Goal: Task Accomplishment & Management: Manage account settings

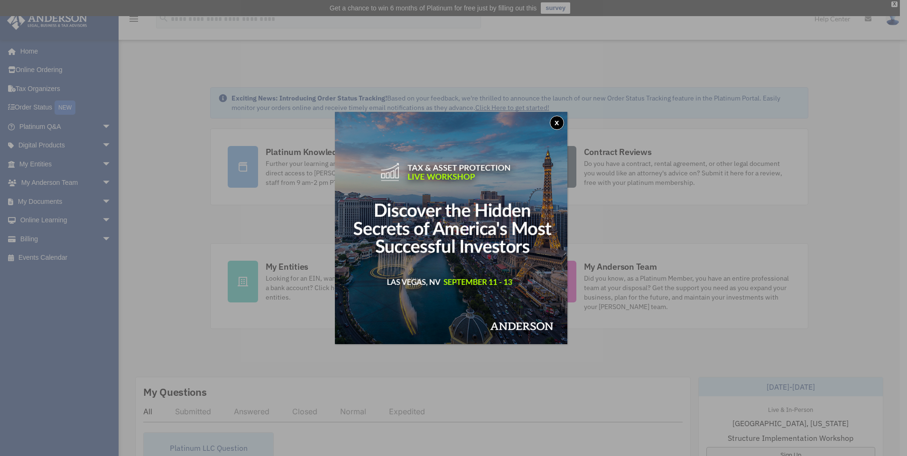
click at [562, 119] on button "x" at bounding box center [557, 123] width 14 height 14
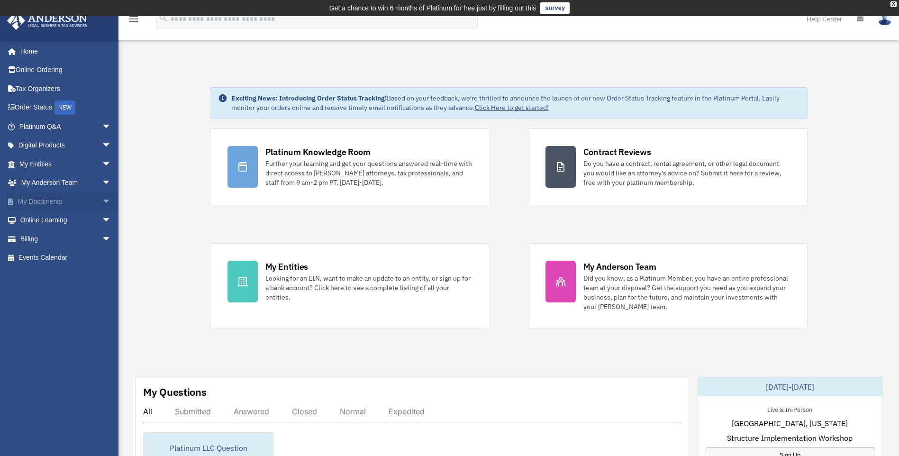
click at [102, 202] on span "arrow_drop_down" at bounding box center [111, 201] width 19 height 19
click at [47, 218] on link "Box" at bounding box center [69, 220] width 112 height 19
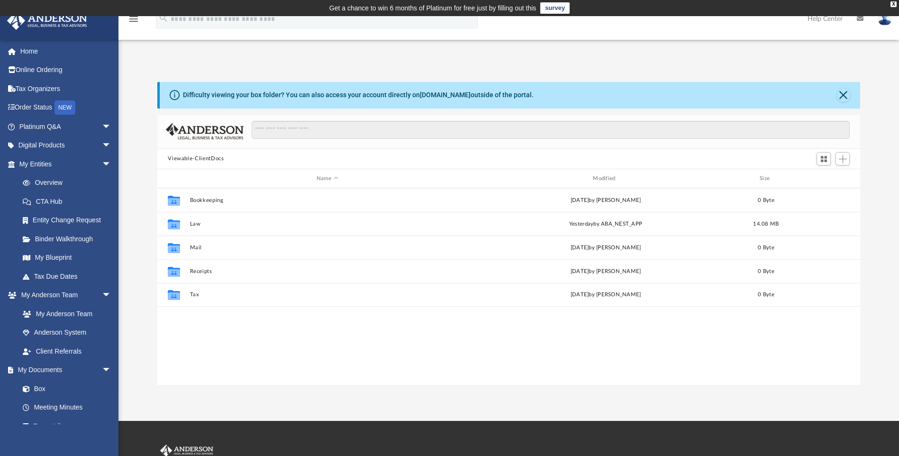
scroll to position [209, 696]
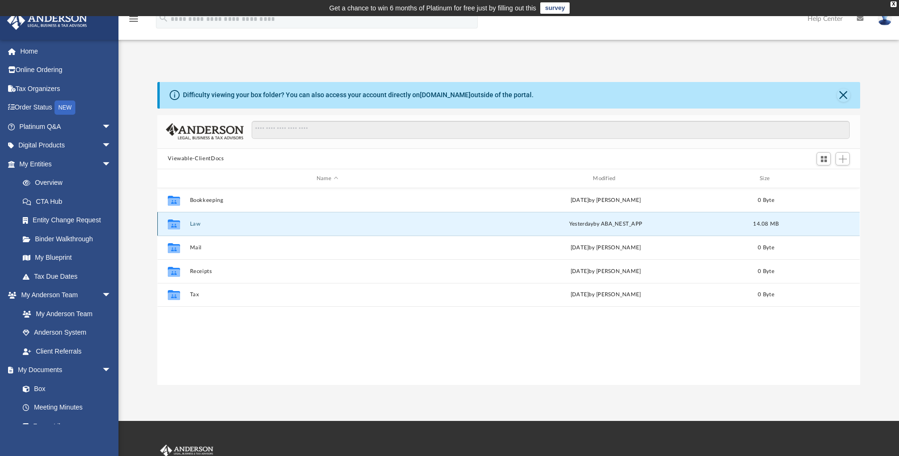
click at [201, 222] on button "Law" at bounding box center [327, 224] width 275 height 6
click at [222, 223] on button "Mary David, LLC" at bounding box center [327, 224] width 275 height 6
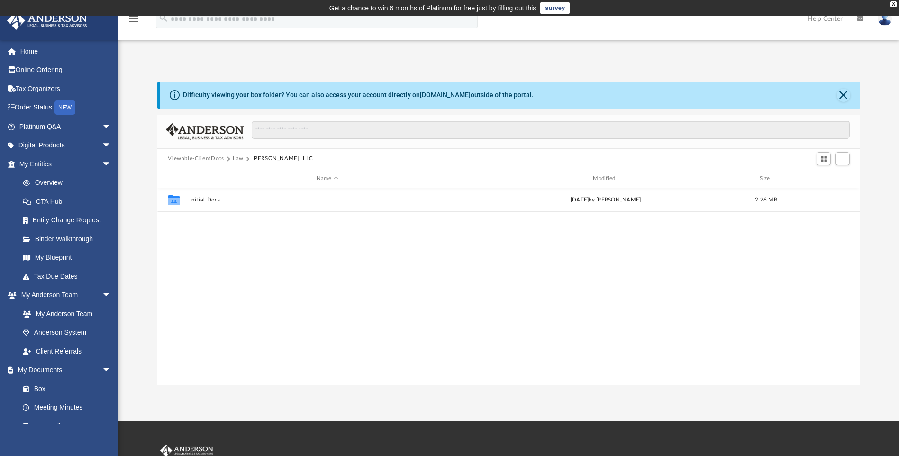
click at [236, 158] on button "Law" at bounding box center [238, 159] width 11 height 9
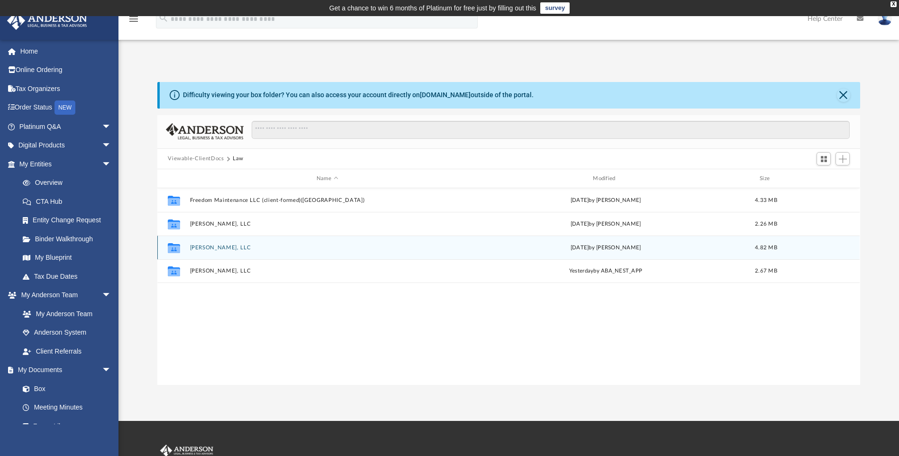
click at [237, 251] on button "Michael Richard, LLC" at bounding box center [327, 248] width 275 height 6
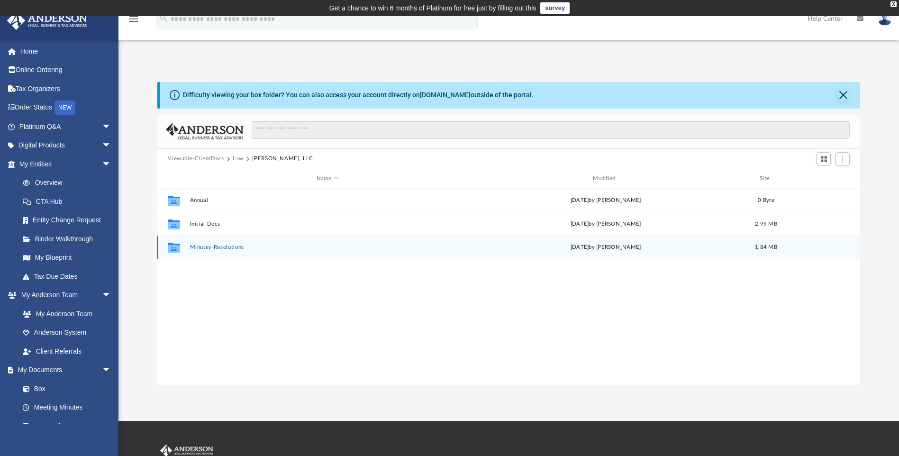
click at [237, 251] on div "Collaborated Folder Minutes-Resolutions Fri Aug 29 2025 by Seth Blomquist 1.84 …" at bounding box center [508, 248] width 703 height 24
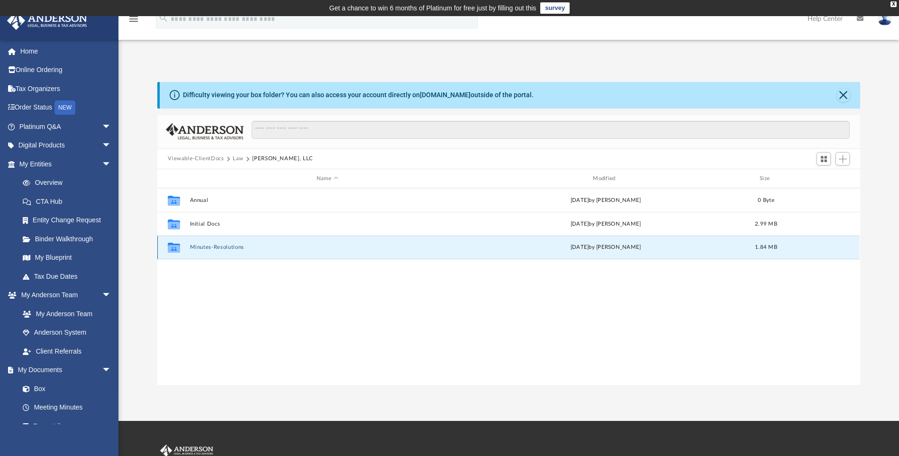
click at [223, 242] on div "Collaborated Folder Minutes-Resolutions Fri Aug 29 2025 by Seth Blomquist 1.84 …" at bounding box center [508, 248] width 703 height 24
drag, startPoint x: 223, startPoint y: 242, endPoint x: 203, endPoint y: 246, distance: 20.7
click at [203, 246] on button "Minutes-Resolutions" at bounding box center [327, 248] width 275 height 6
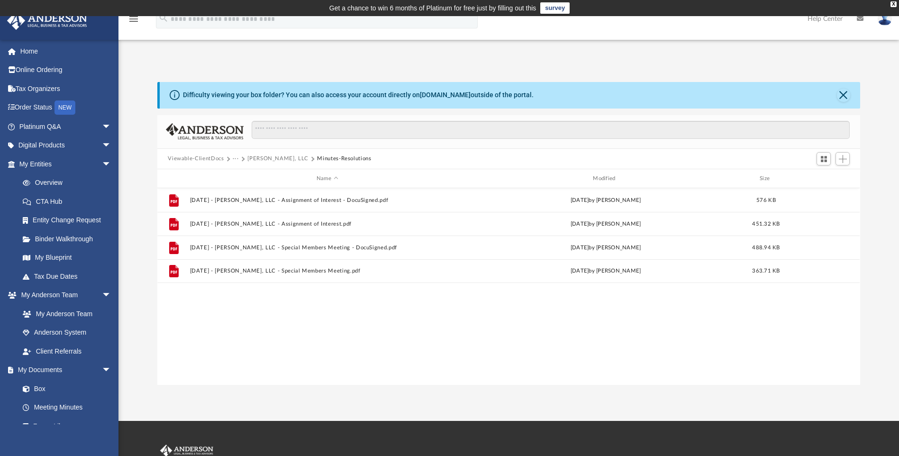
click at [261, 159] on button "Michael Richard, LLC" at bounding box center [277, 159] width 61 height 9
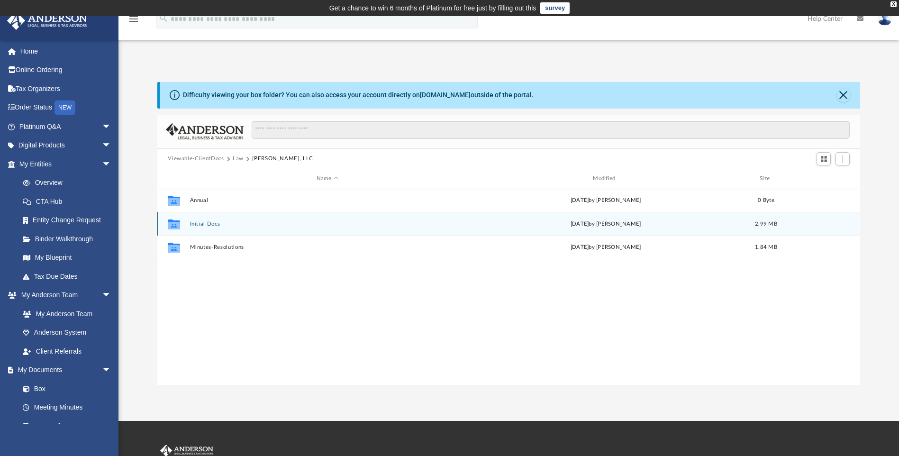
click at [209, 223] on button "Initial Docs" at bounding box center [327, 224] width 275 height 6
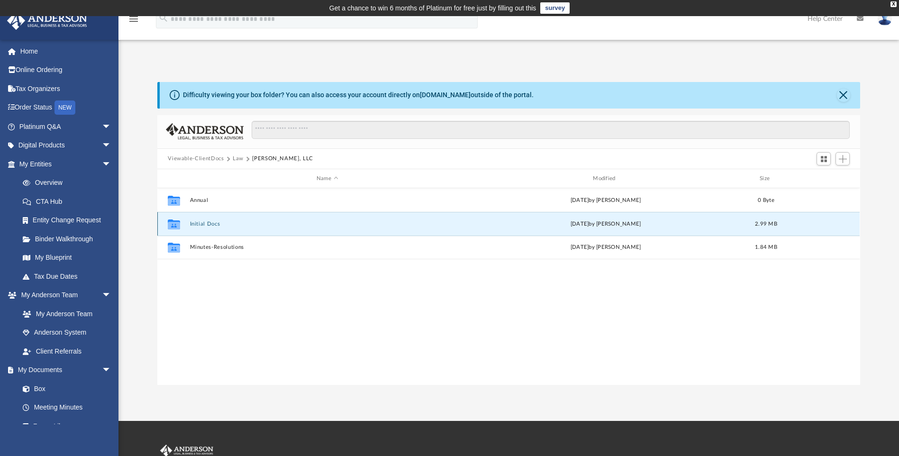
click at [209, 223] on button "Initial Docs" at bounding box center [327, 224] width 275 height 6
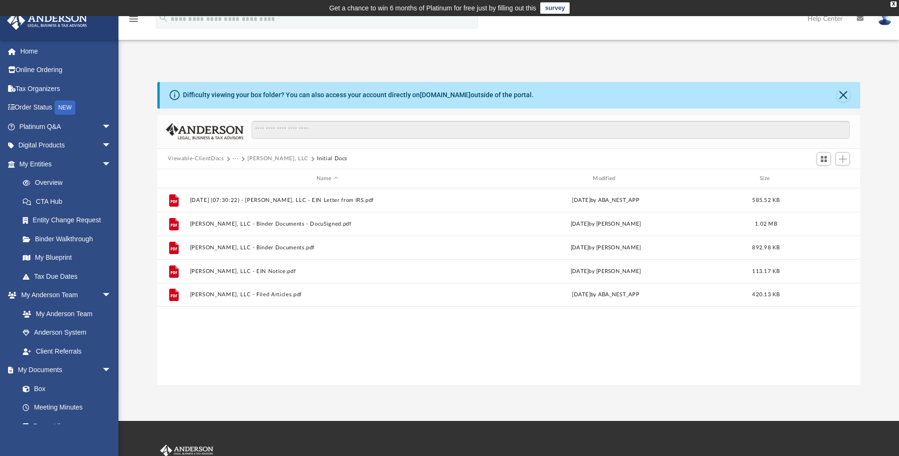
click at [264, 160] on button "Michael Richard, LLC" at bounding box center [277, 159] width 61 height 9
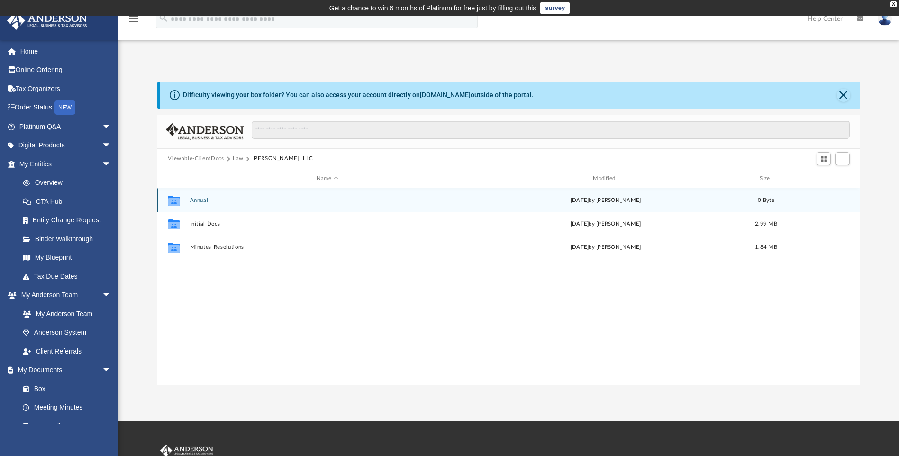
click at [193, 202] on button "Annual" at bounding box center [327, 200] width 275 height 6
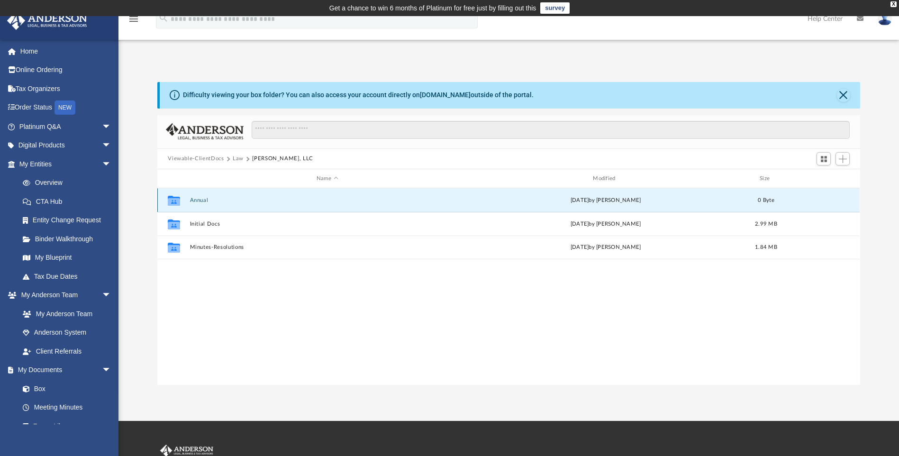
click at [193, 202] on button "Annual" at bounding box center [327, 200] width 275 height 6
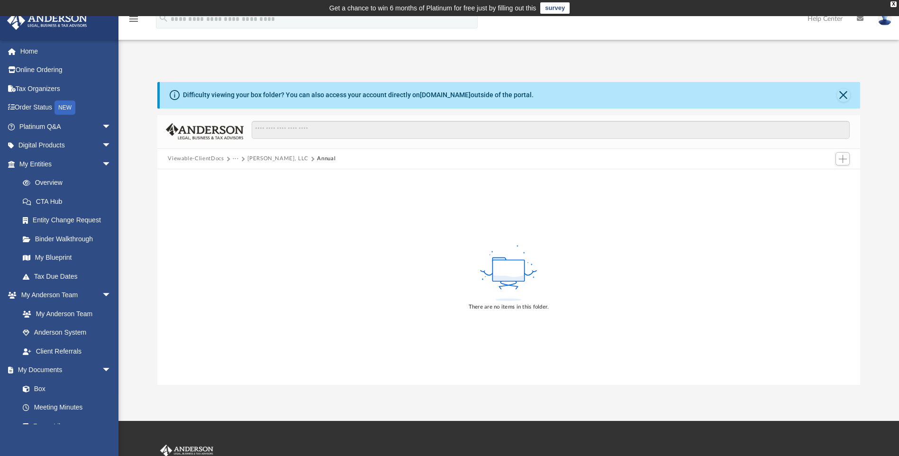
click at [256, 159] on button "Michael Richard, LLC" at bounding box center [277, 159] width 61 height 9
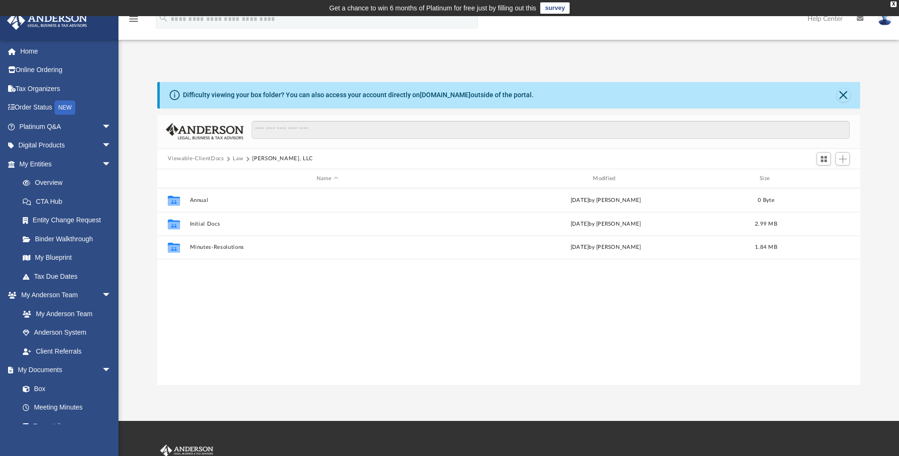
click at [233, 157] on button "Law" at bounding box center [238, 159] width 11 height 9
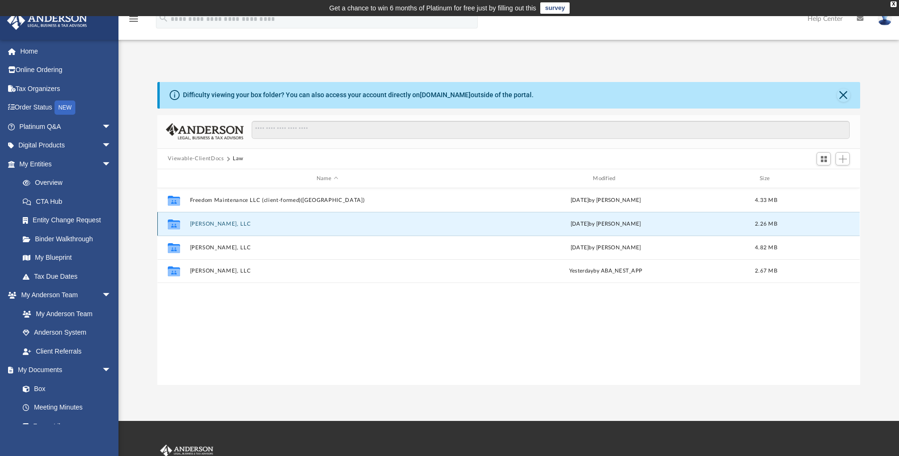
click at [216, 223] on button "Mary David, LLC" at bounding box center [327, 224] width 275 height 6
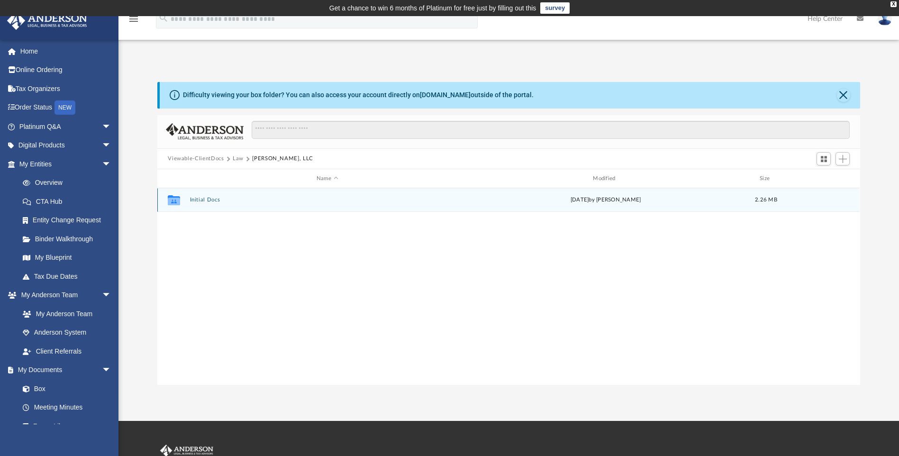
click at [213, 198] on button "Initial Docs" at bounding box center [327, 200] width 275 height 6
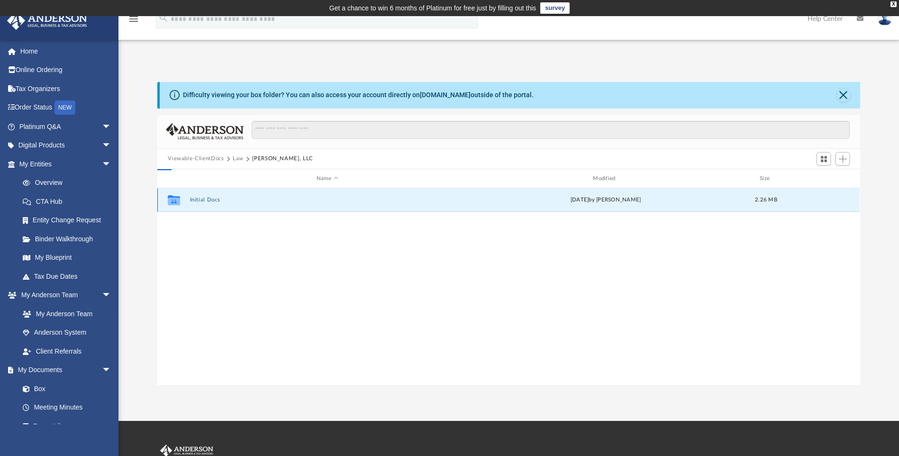
click at [213, 198] on button "Initial Docs" at bounding box center [327, 200] width 275 height 6
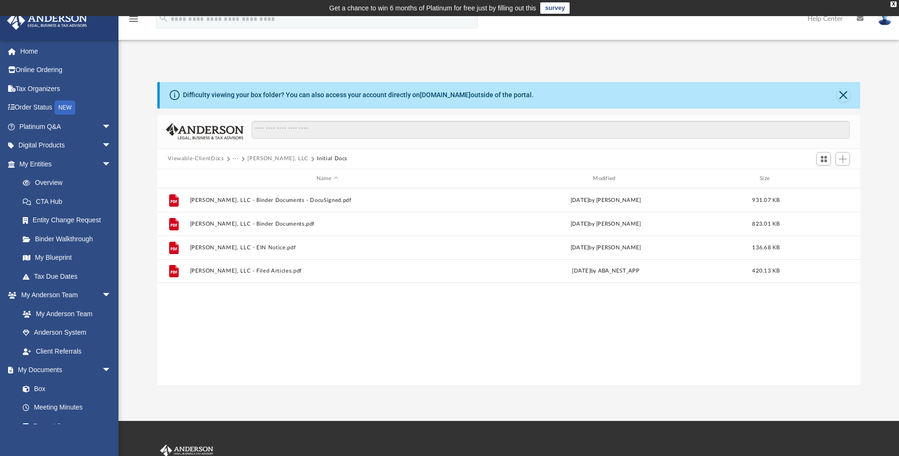
click at [254, 157] on button "Mary David, LLC" at bounding box center [277, 159] width 61 height 9
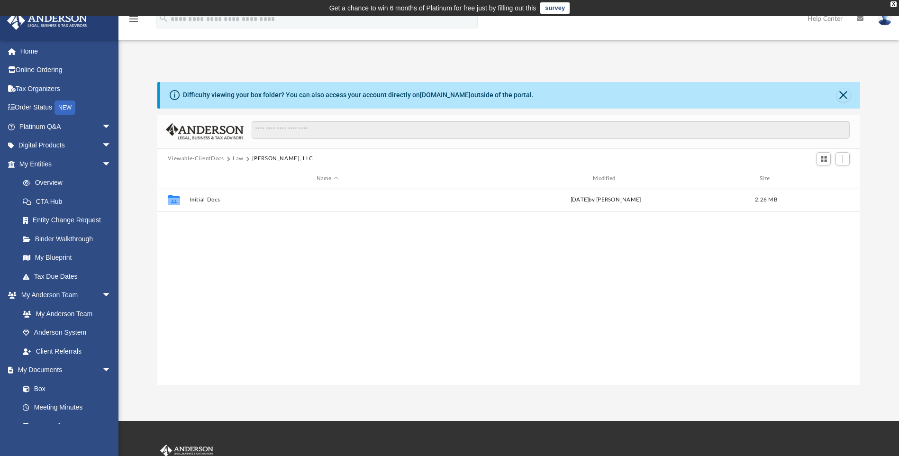
click at [241, 160] on button "Law" at bounding box center [238, 159] width 11 height 9
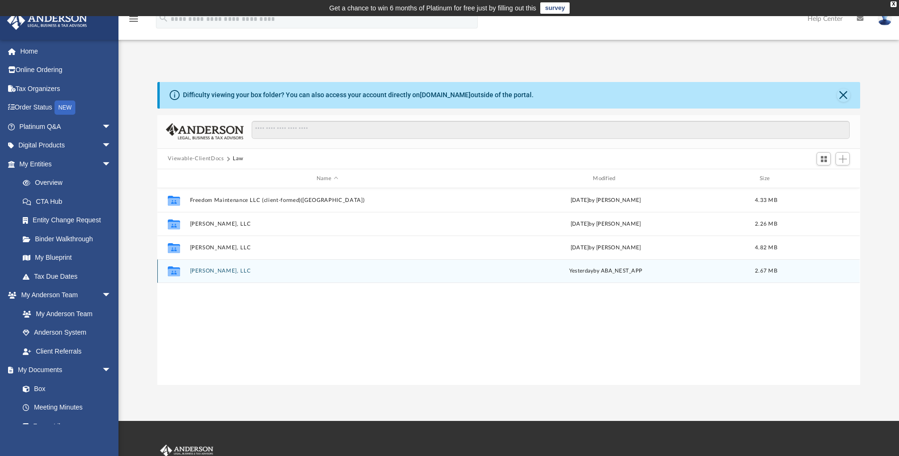
click at [217, 265] on div "Collaborated Folder Roland Grace, LLC yesterday by ABA_NEST_APP 2.67 MB" at bounding box center [508, 271] width 703 height 24
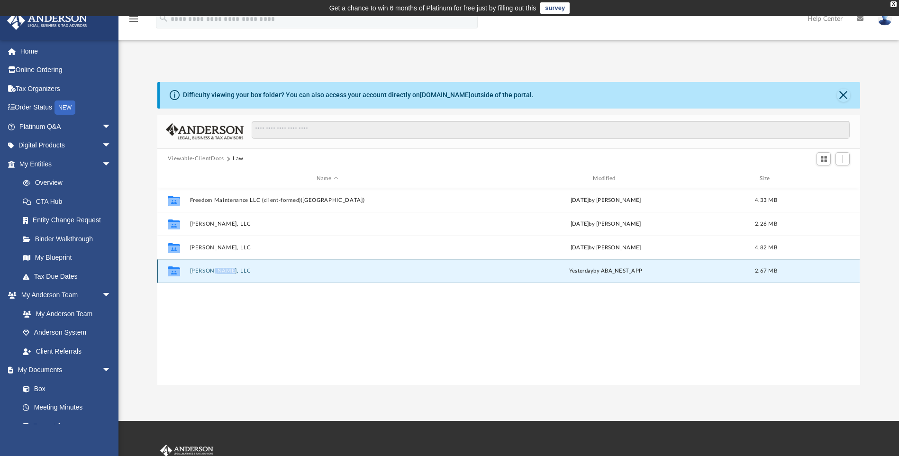
click at [217, 265] on div "Collaborated Folder Roland Grace, LLC yesterday by ABA_NEST_APP 2.67 MB" at bounding box center [508, 271] width 703 height 24
drag, startPoint x: 217, startPoint y: 265, endPoint x: 208, endPoint y: 270, distance: 10.7
click at [208, 270] on button "Roland Grace, LLC" at bounding box center [327, 271] width 275 height 6
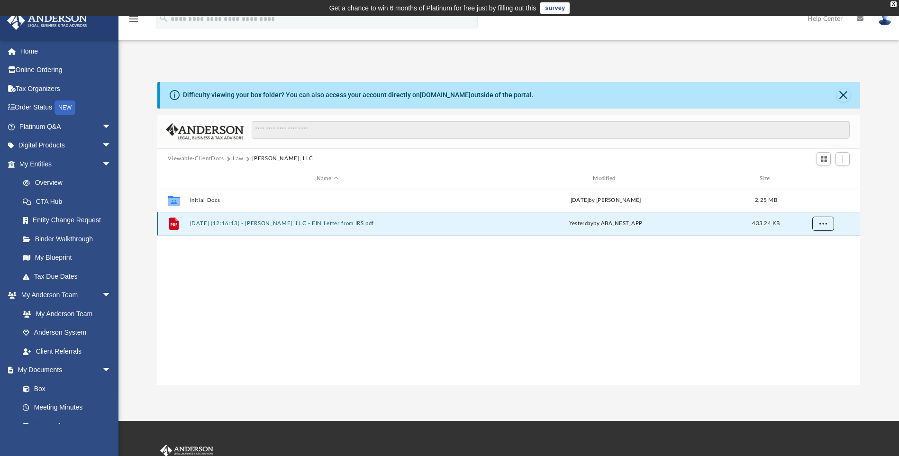
click at [816, 224] on button "More options" at bounding box center [824, 224] width 22 height 14
click at [811, 256] on li "Download" at bounding box center [814, 258] width 27 height 10
click at [666, 264] on div "Collaborated Folder Initial Docs Fri Aug 29 2025 by Morgan Winkler 2.25 MB File…" at bounding box center [508, 286] width 703 height 196
click at [886, 21] on img at bounding box center [885, 19] width 14 height 14
click at [633, 322] on div "Collaborated Folder Initial Docs Fri Aug 29 2025 by Morgan Winkler 2.25 MB File…" at bounding box center [508, 286] width 703 height 196
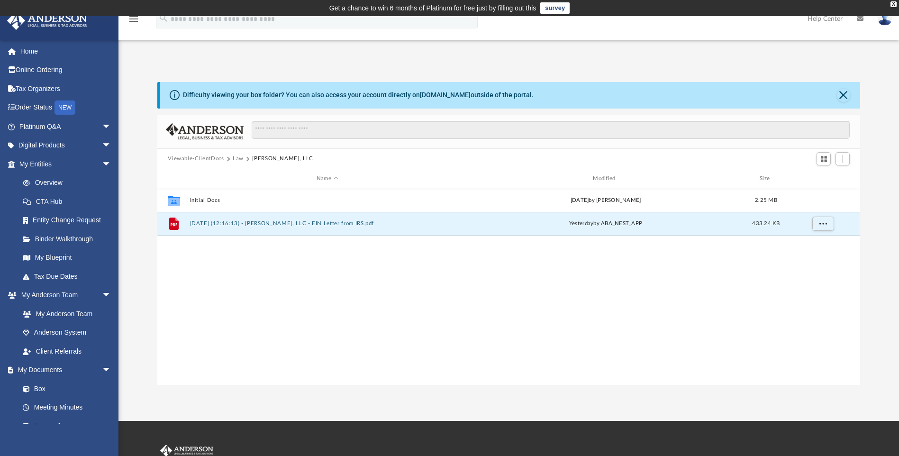
drag, startPoint x: 265, startPoint y: 223, endPoint x: 232, endPoint y: 242, distance: 37.8
click at [232, 242] on div "Collaborated Folder Initial Docs Fri Aug 29 2025 by Morgan Winkler 2.25 MB File…" at bounding box center [508, 286] width 703 height 196
click at [825, 226] on button "More options" at bounding box center [824, 224] width 22 height 14
click at [620, 249] on div "Collaborated Folder Initial Docs Fri Aug 29 2025 by Morgan Winkler 2.25 MB File…" at bounding box center [508, 286] width 703 height 196
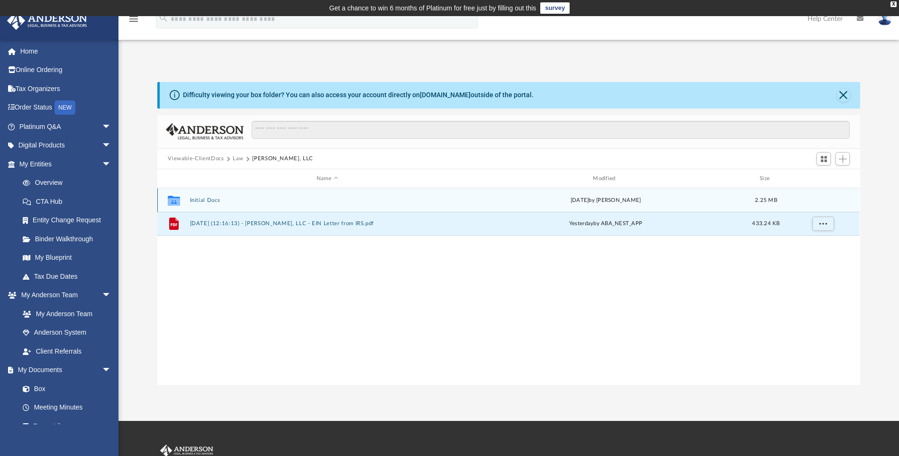
click at [199, 201] on button "Initial Docs" at bounding box center [327, 200] width 275 height 6
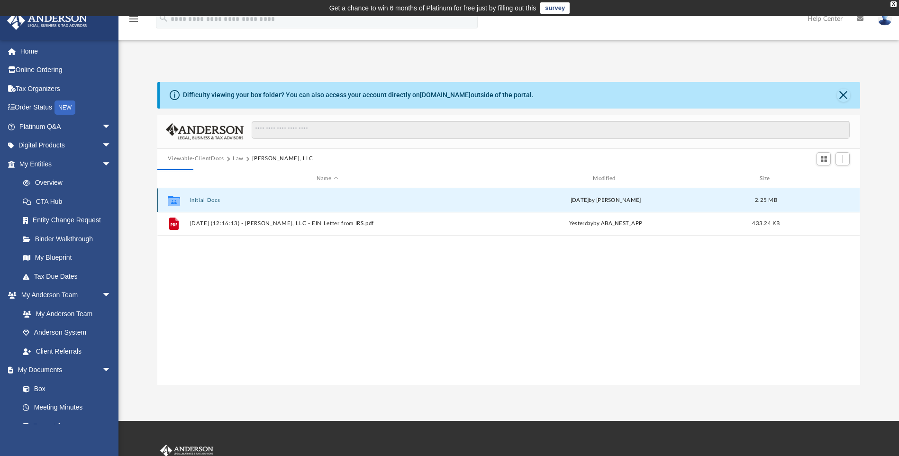
click at [199, 201] on button "Initial Docs" at bounding box center [327, 200] width 275 height 6
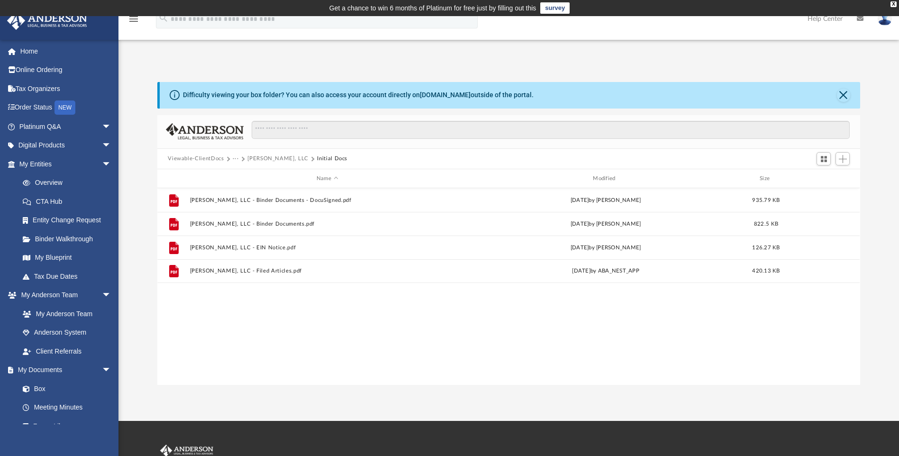
click at [263, 156] on button "Roland Grace, LLC" at bounding box center [277, 159] width 61 height 9
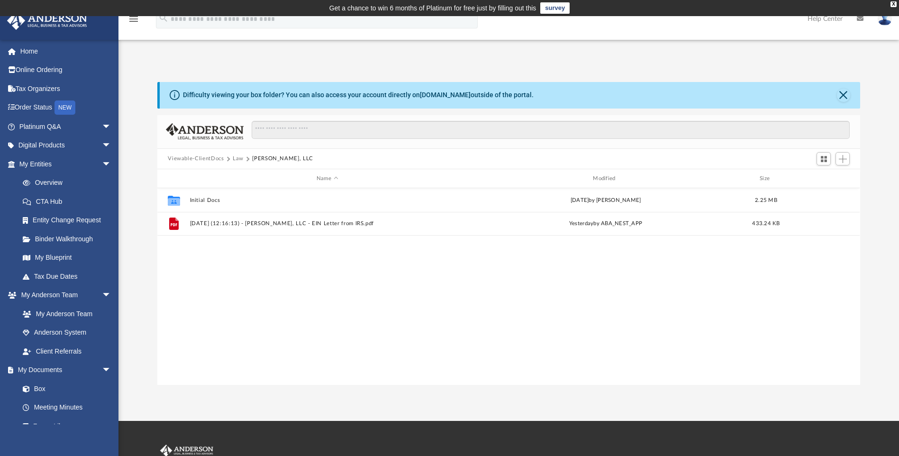
click at [237, 157] on button "Law" at bounding box center [238, 159] width 11 height 9
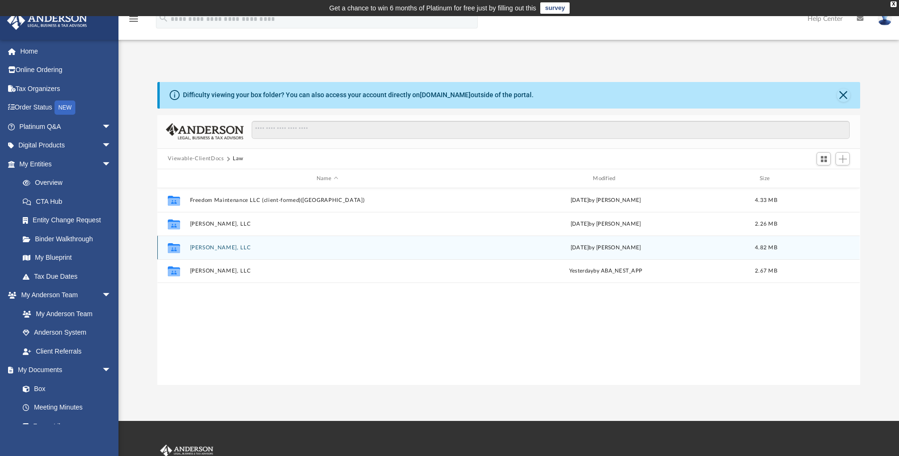
click at [212, 249] on button "Michael Richard, LLC" at bounding box center [327, 248] width 275 height 6
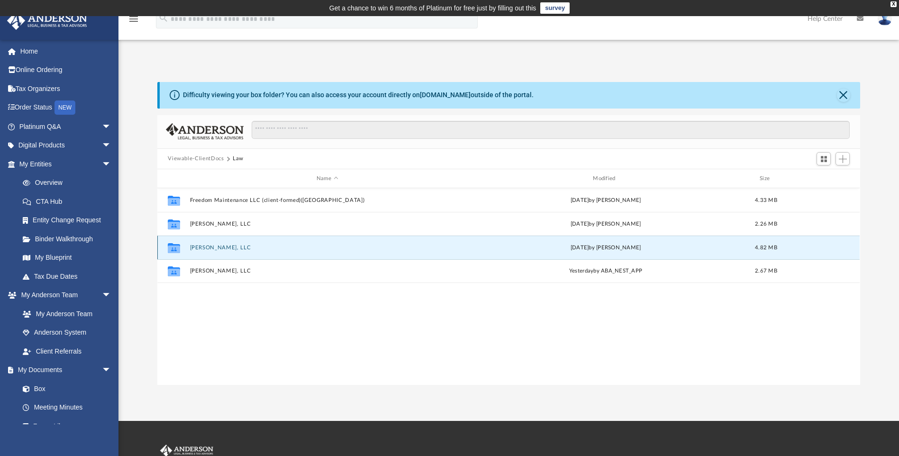
click at [212, 249] on button "Michael Richard, LLC" at bounding box center [327, 248] width 275 height 6
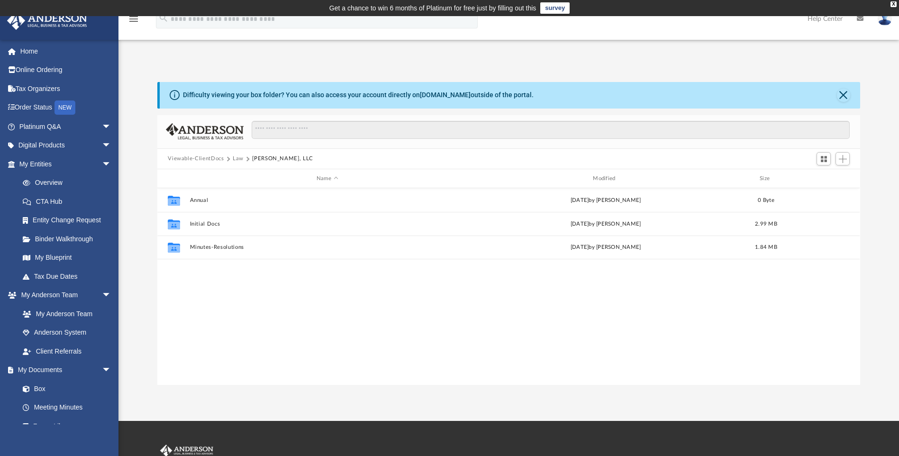
click at [238, 156] on button "Law" at bounding box center [238, 159] width 11 height 9
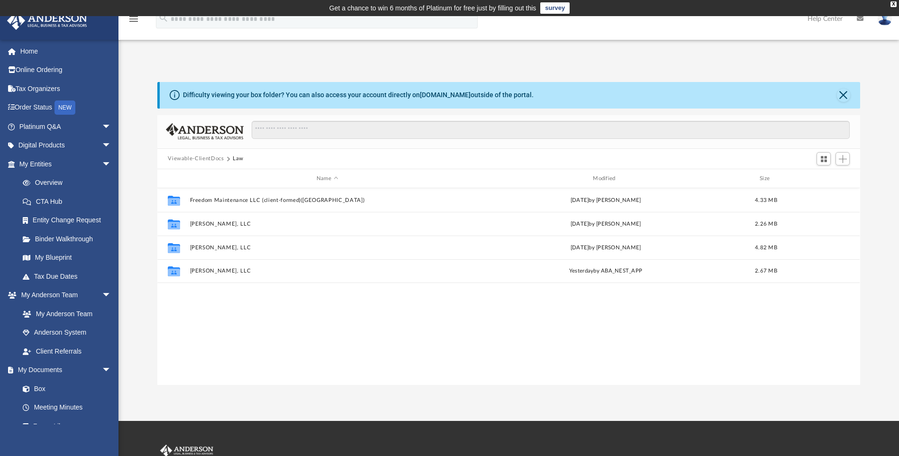
click at [207, 159] on button "Viewable-ClientDocs" at bounding box center [196, 159] width 56 height 9
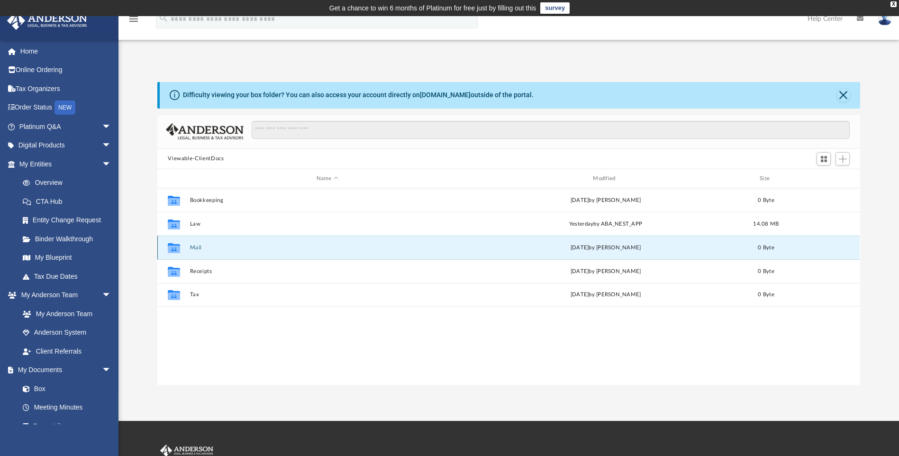
click at [198, 245] on button "Mail" at bounding box center [327, 248] width 275 height 6
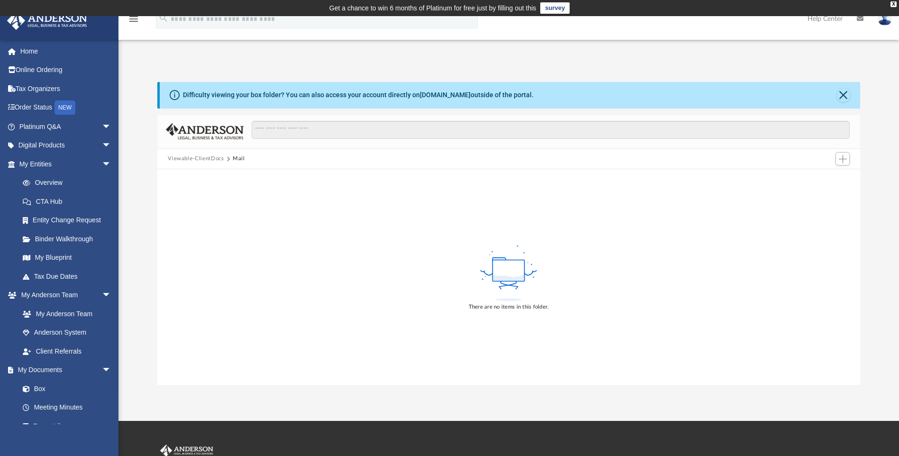
click at [203, 158] on button "Viewable-ClientDocs" at bounding box center [196, 159] width 56 height 9
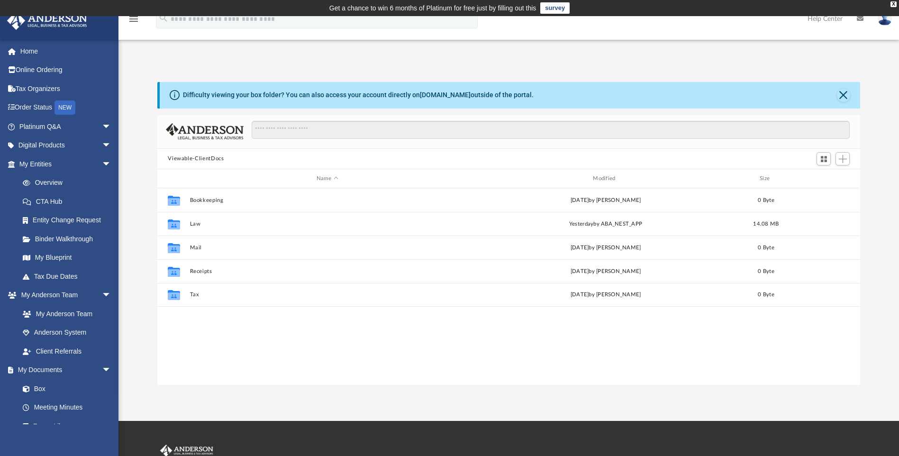
click at [886, 21] on img at bounding box center [885, 19] width 14 height 14
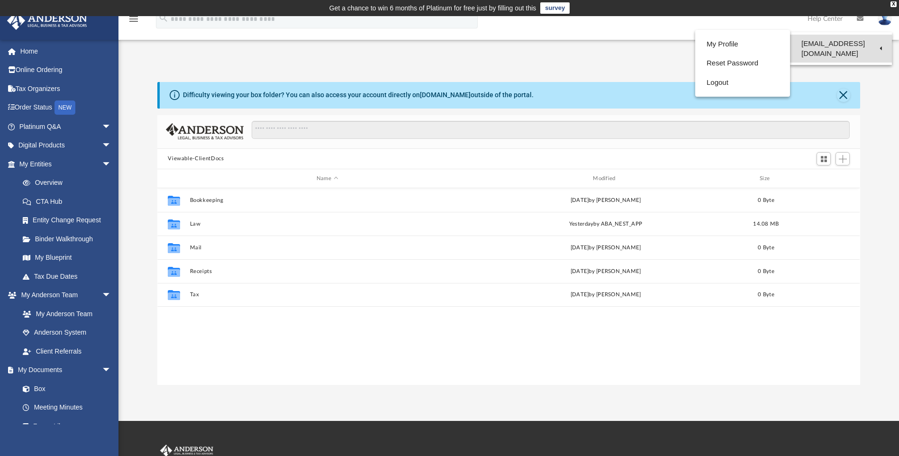
click at [844, 42] on link "[EMAIL_ADDRESS][DOMAIN_NAME]" at bounding box center [841, 49] width 102 height 28
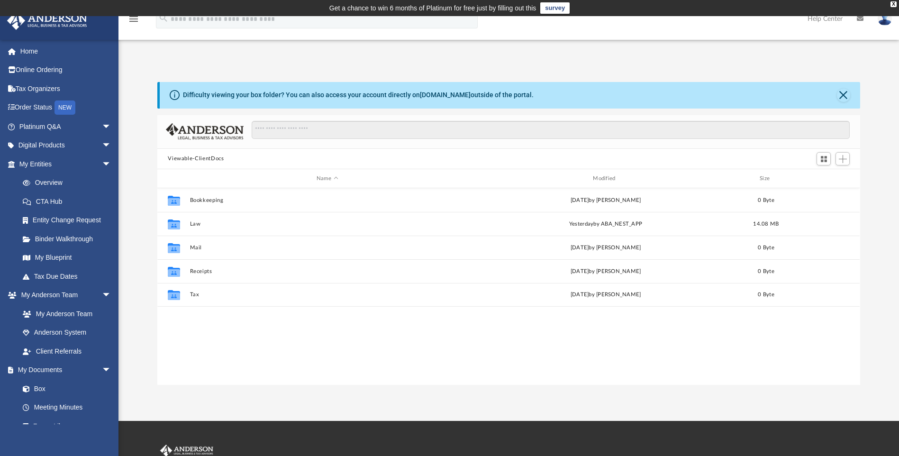
click at [885, 22] on img at bounding box center [885, 19] width 14 height 14
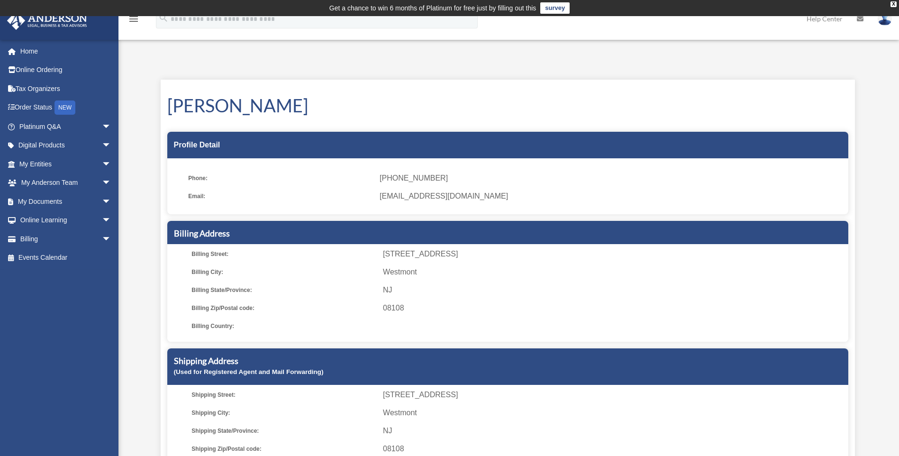
click at [889, 21] on img at bounding box center [885, 19] width 14 height 14
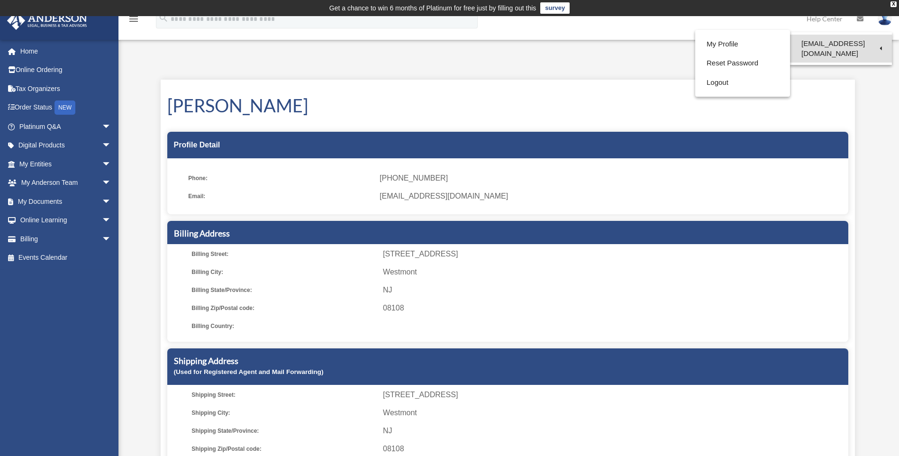
click at [830, 44] on link "[EMAIL_ADDRESS][DOMAIN_NAME]" at bounding box center [841, 49] width 102 height 28
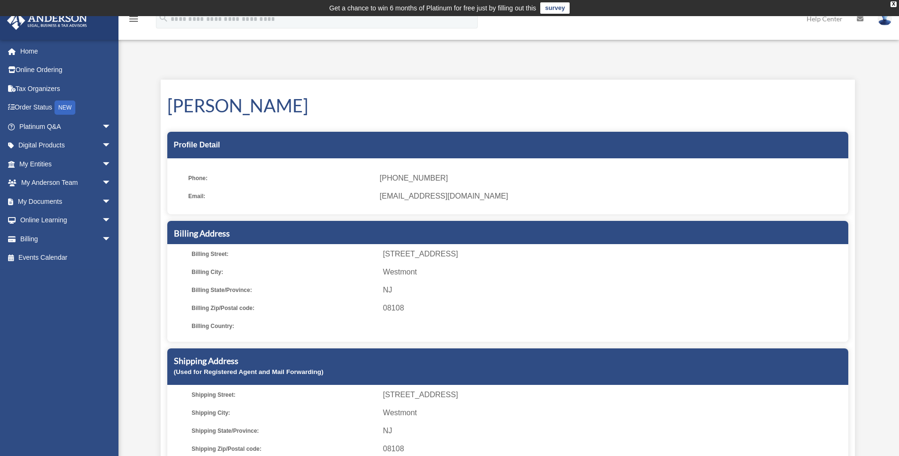
click at [888, 18] on img at bounding box center [885, 19] width 14 height 14
click at [709, 80] on link "Logout" at bounding box center [743, 82] width 95 height 19
